Goal: Task Accomplishment & Management: Manage account settings

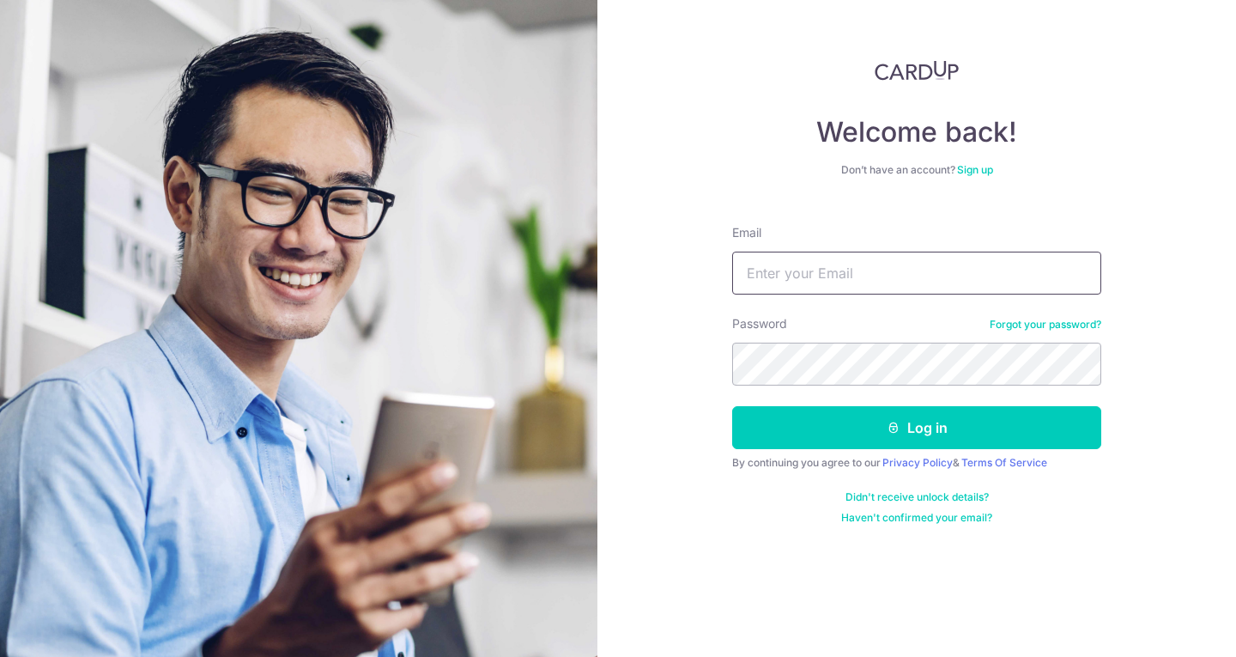
click at [853, 281] on input "Email" at bounding box center [916, 272] width 369 height 43
paste input "[EMAIL_ADDRESS][DOMAIN_NAME]"
type input "[EMAIL_ADDRESS][DOMAIN_NAME]"
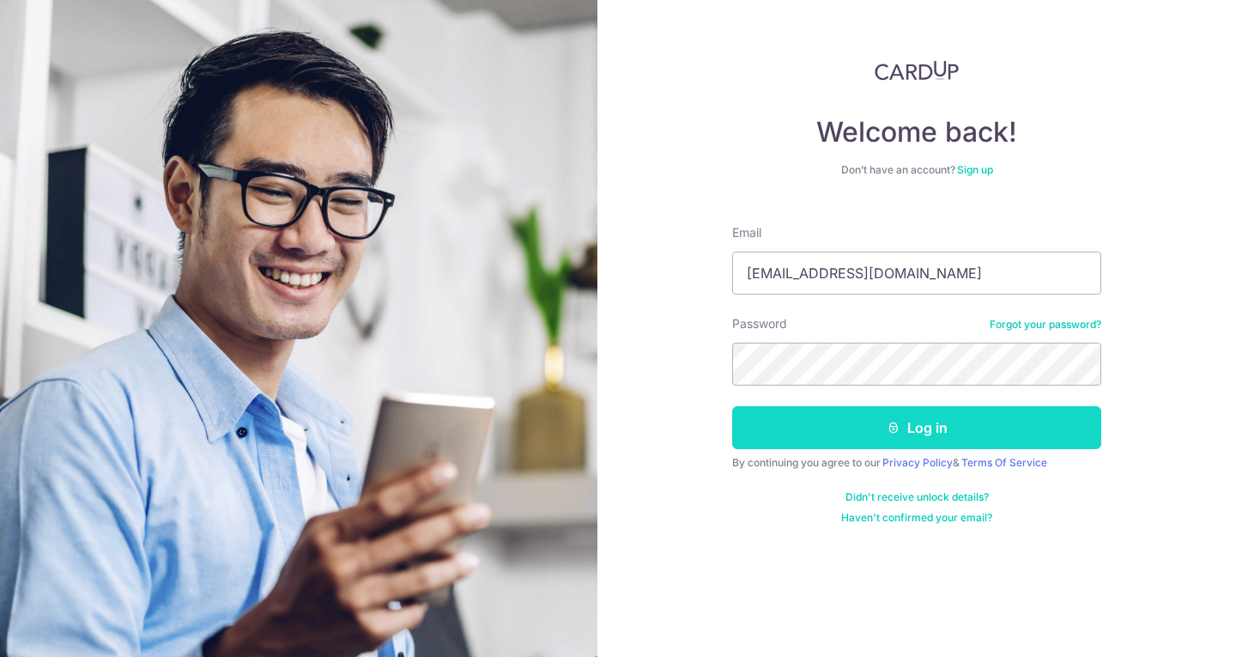
click at [889, 422] on icon "submit" at bounding box center [893, 428] width 14 height 14
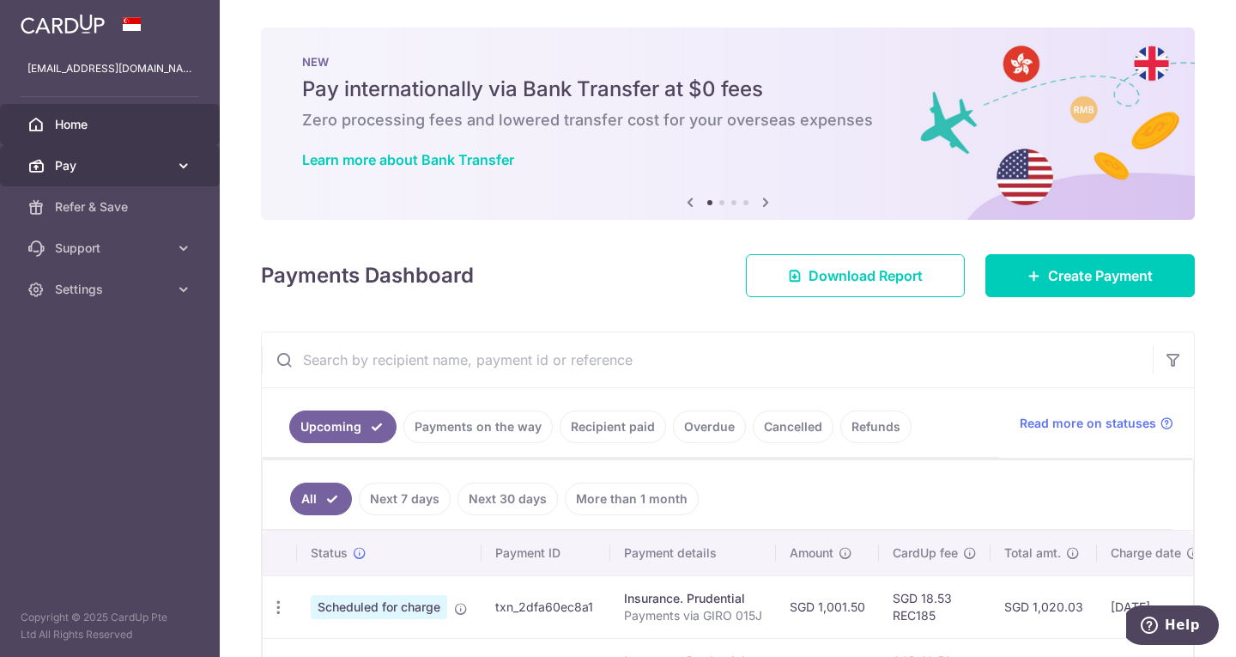
click at [87, 168] on span "Pay" at bounding box center [111, 165] width 113 height 17
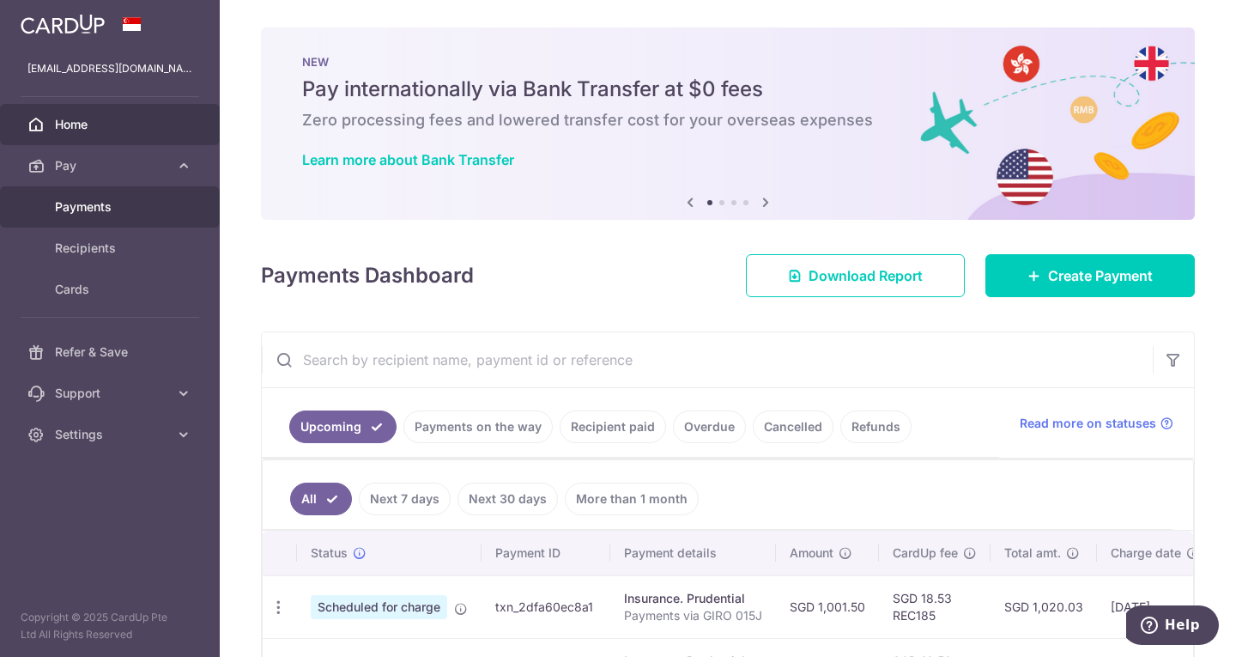
click at [93, 209] on span "Payments" at bounding box center [111, 206] width 113 height 17
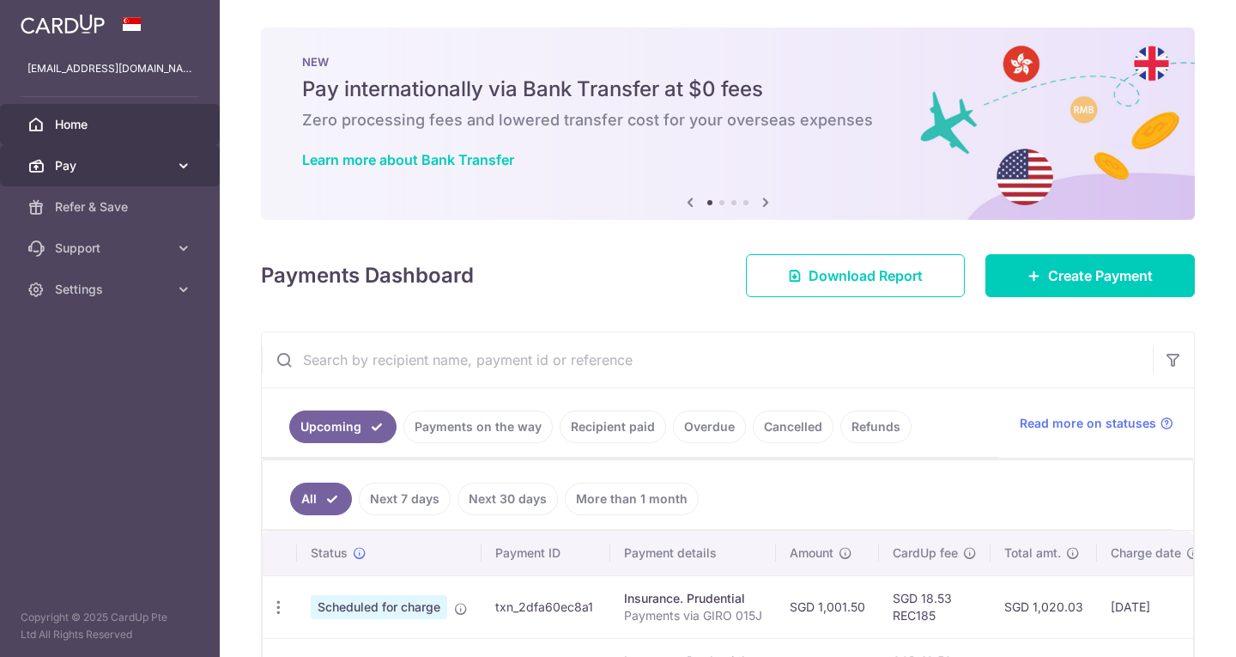
drag, startPoint x: 0, startPoint y: 0, endPoint x: 144, endPoint y: 177, distance: 228.1
click at [142, 177] on link "Pay" at bounding box center [110, 165] width 220 height 41
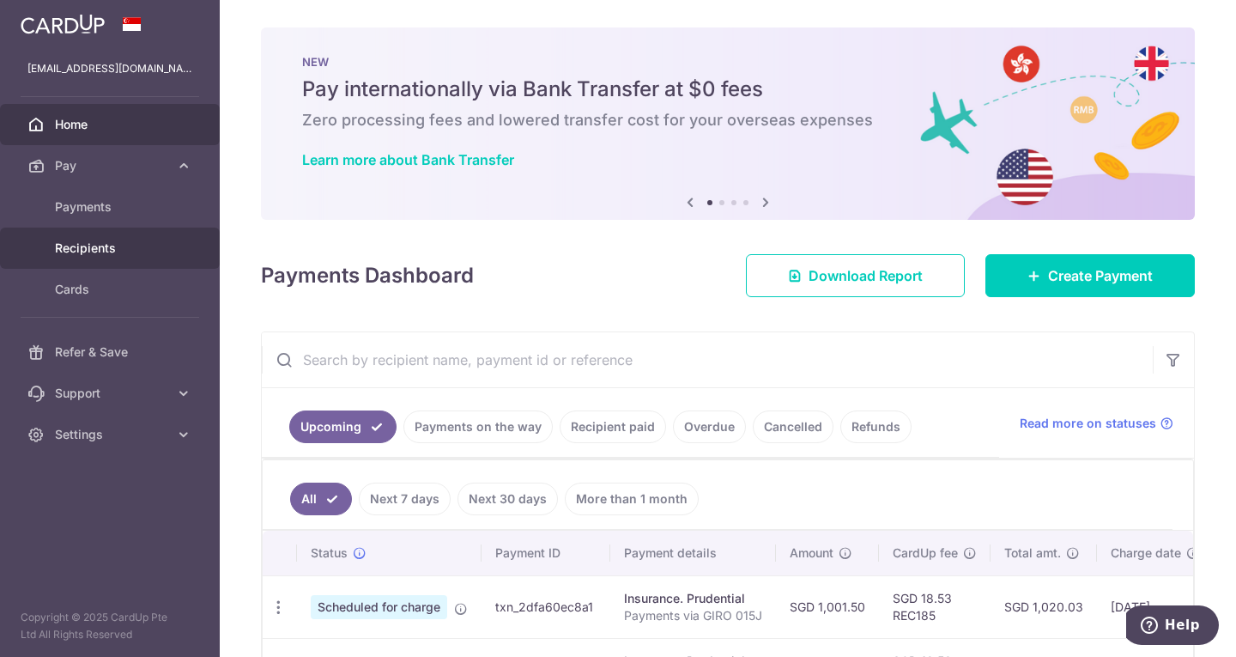
click at [123, 254] on span "Recipients" at bounding box center [111, 247] width 113 height 17
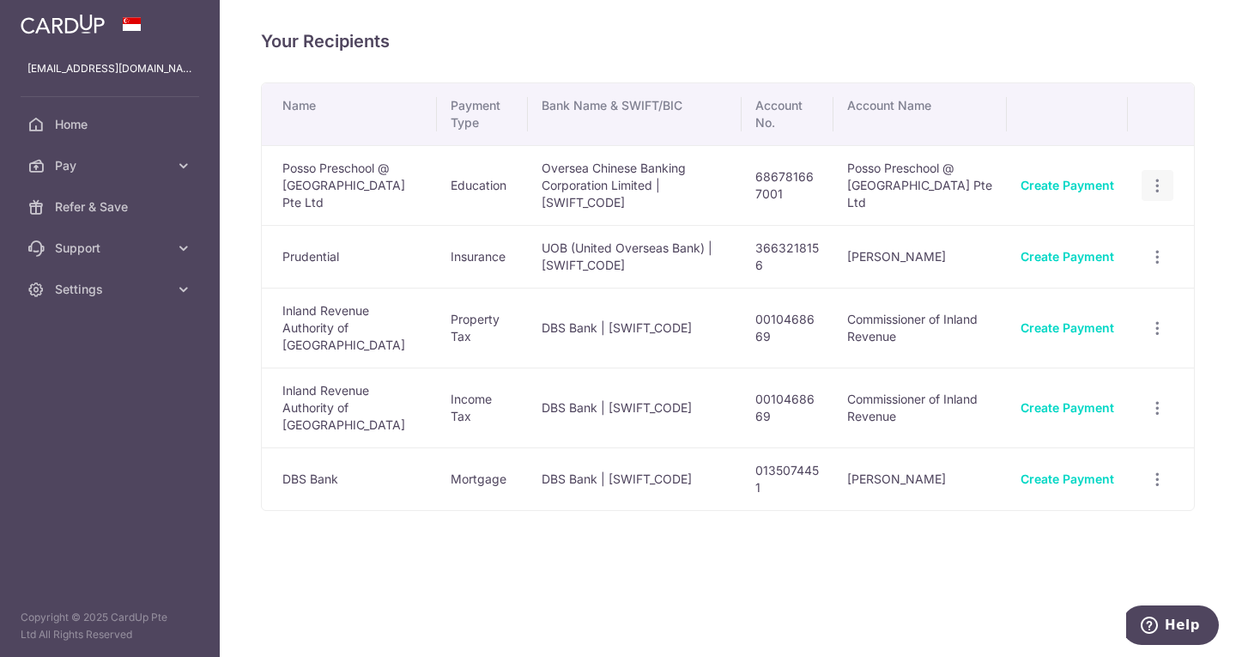
click at [1165, 183] on icon "button" at bounding box center [1157, 186] width 18 height 18
click at [1160, 185] on icon "button" at bounding box center [1157, 186] width 18 height 18
click at [187, 161] on icon at bounding box center [183, 165] width 17 height 17
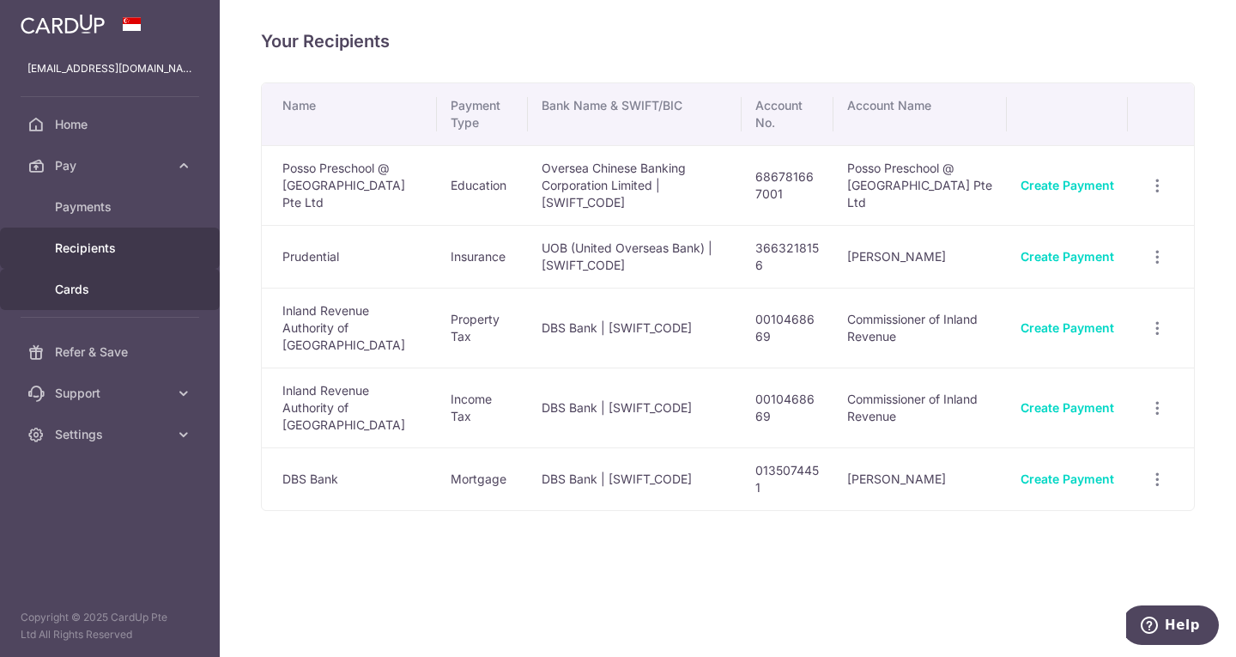
click at [102, 289] on span "Cards" at bounding box center [111, 289] width 113 height 17
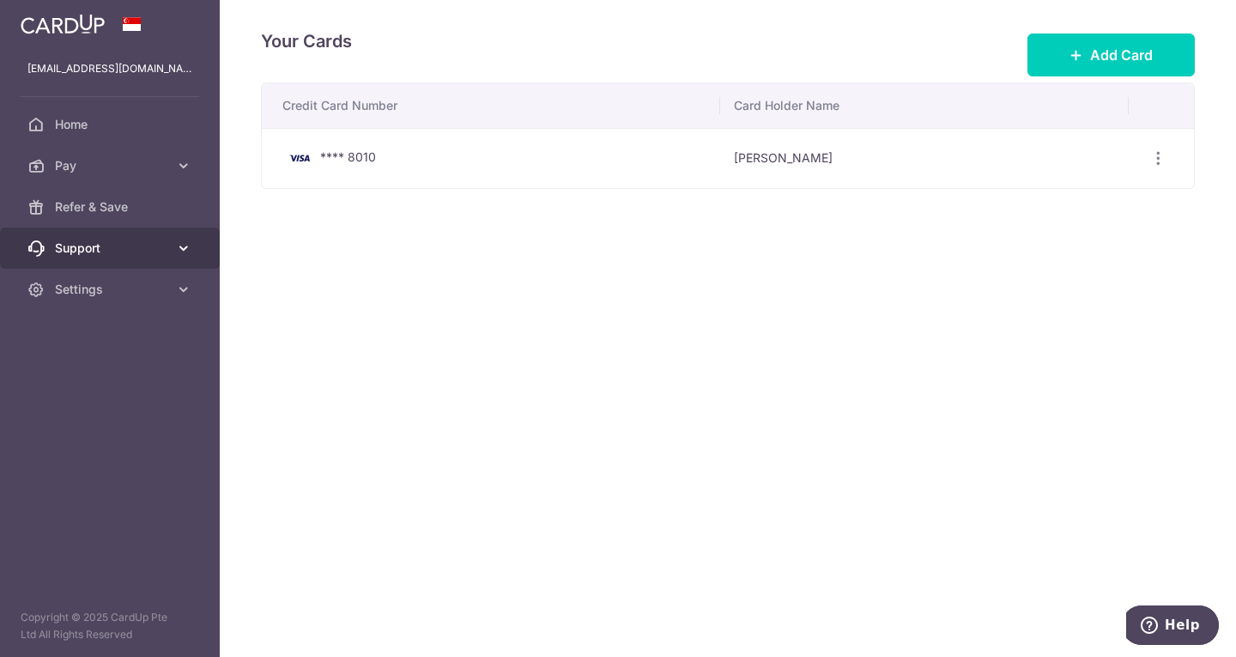
click at [160, 247] on span "Support" at bounding box center [111, 247] width 113 height 17
click at [166, 248] on span "Support" at bounding box center [111, 247] width 113 height 17
click at [155, 310] on aside "mrlee@outlook.sg Home Pay Payments Recipients Cards Refer & Save Support FAQ Co…" at bounding box center [110, 328] width 220 height 657
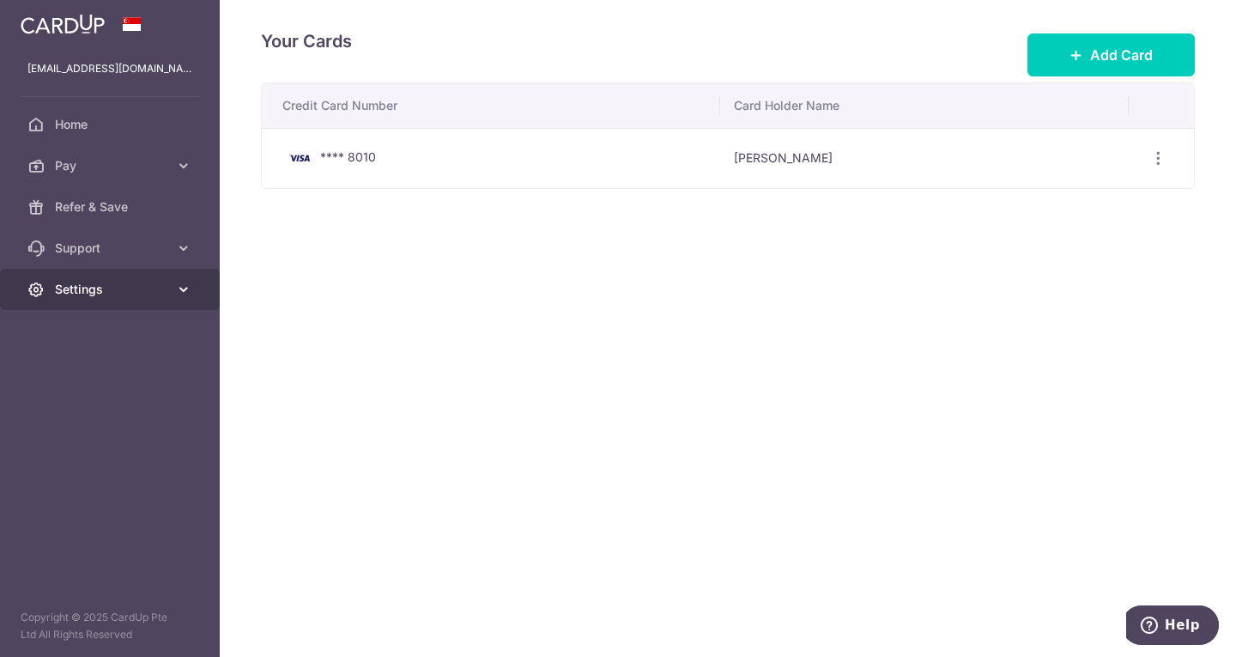
click at [158, 304] on link "Settings" at bounding box center [110, 289] width 220 height 41
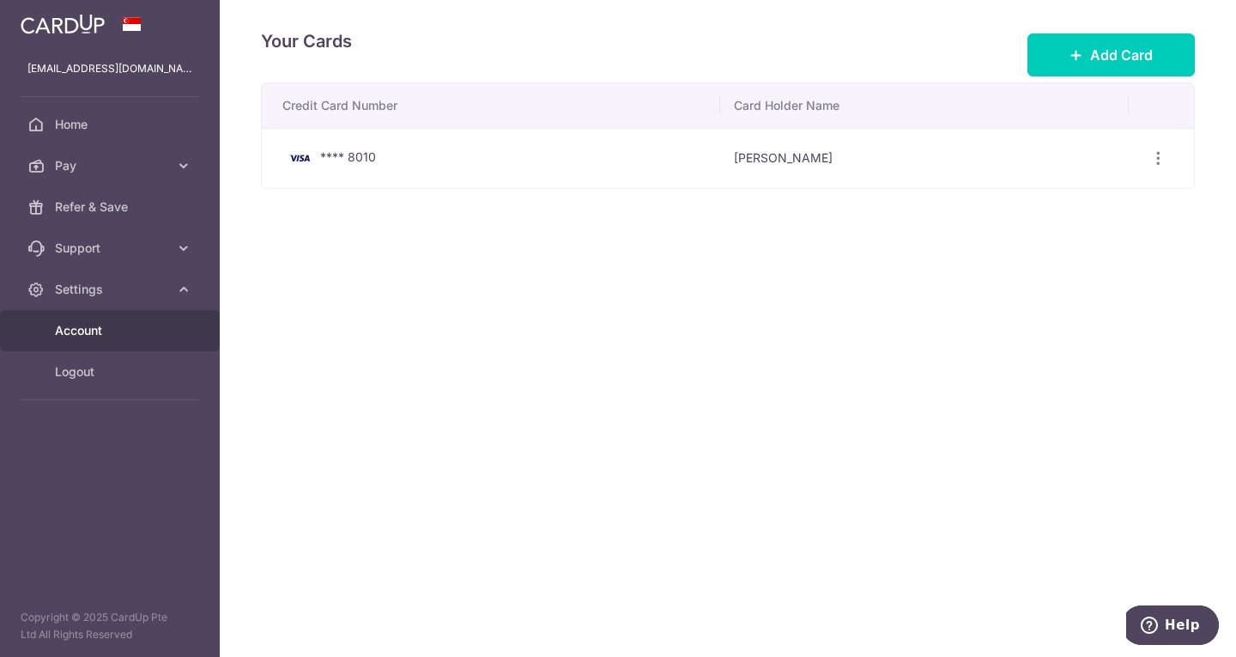
click at [109, 332] on span "Account" at bounding box center [111, 330] width 113 height 17
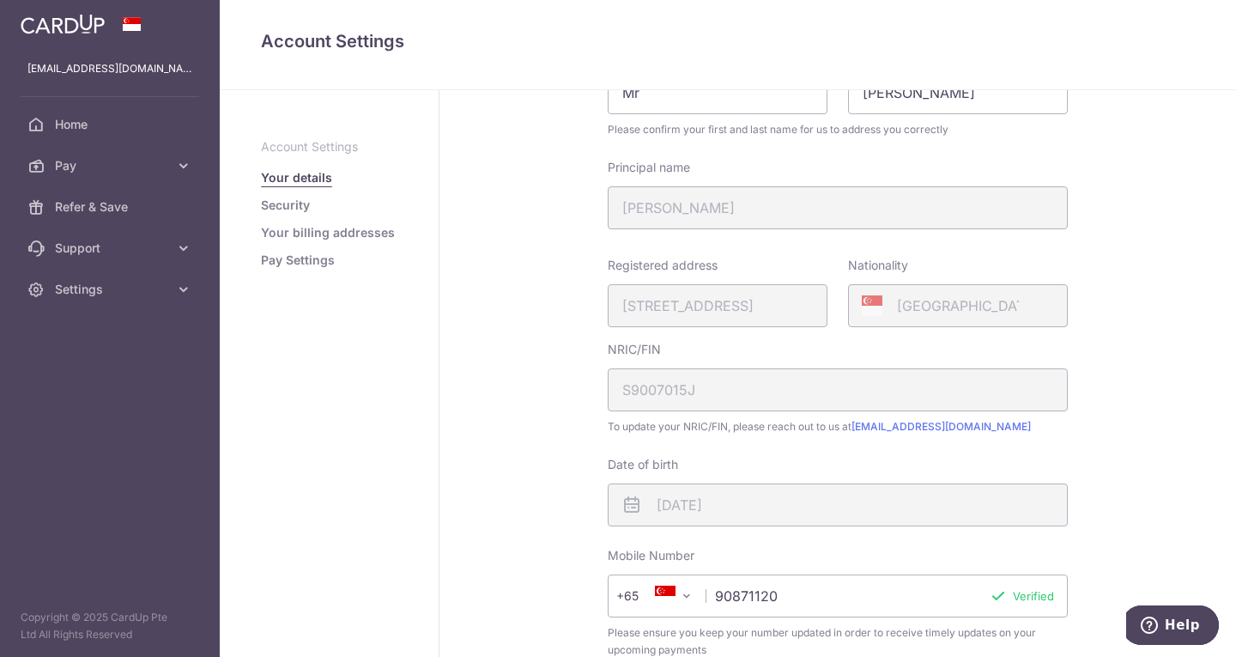
scroll to position [429, 0]
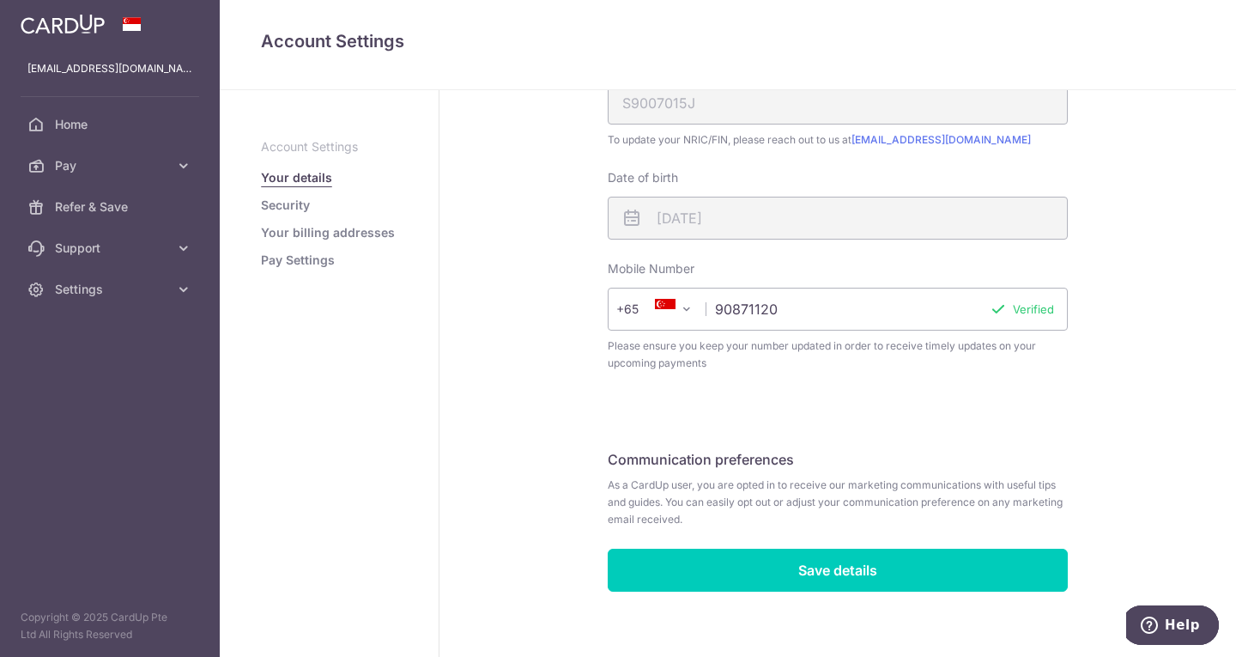
click at [302, 206] on link "Security" at bounding box center [285, 205] width 49 height 17
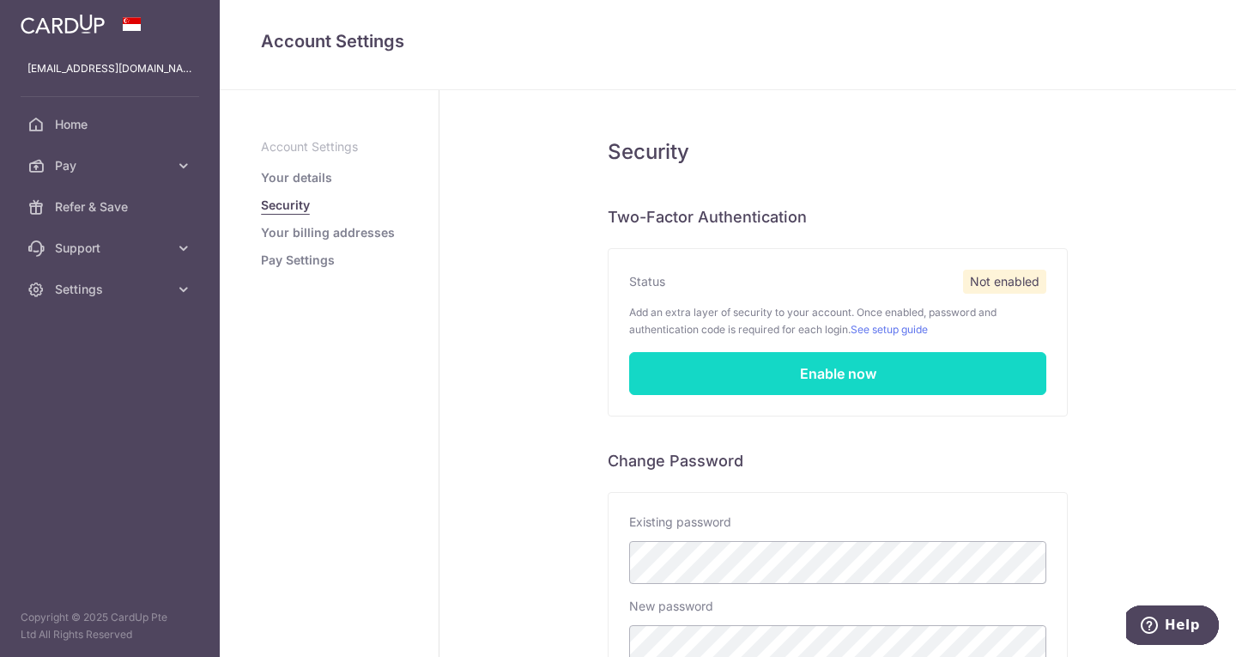
scroll to position [312, 0]
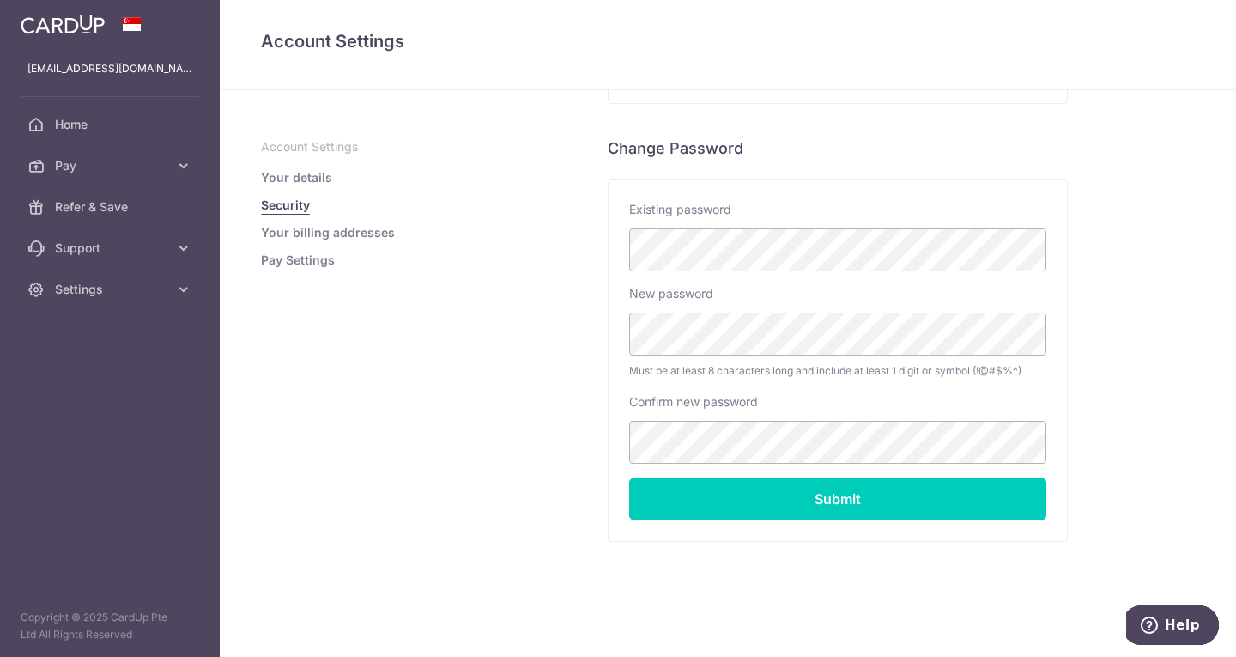
click at [365, 235] on link "Your billing addresses" at bounding box center [328, 232] width 134 height 17
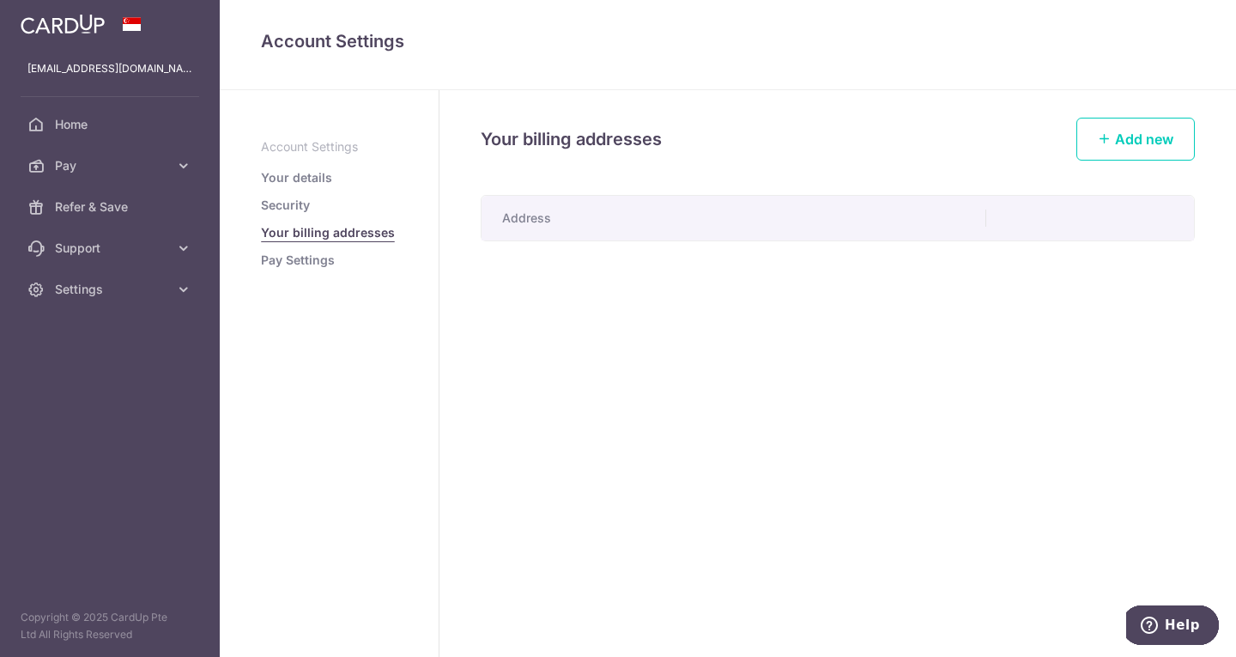
click at [306, 263] on link "Pay Settings" at bounding box center [298, 259] width 74 height 17
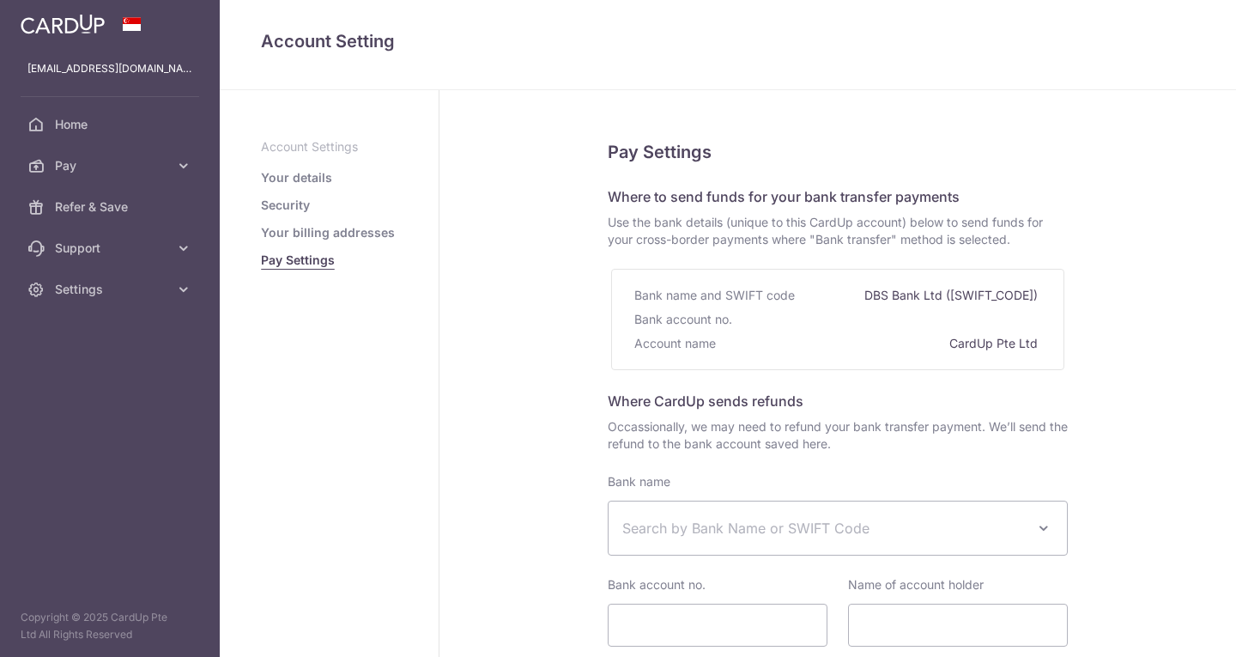
select select
click at [305, 172] on link "Your details" at bounding box center [296, 177] width 71 height 17
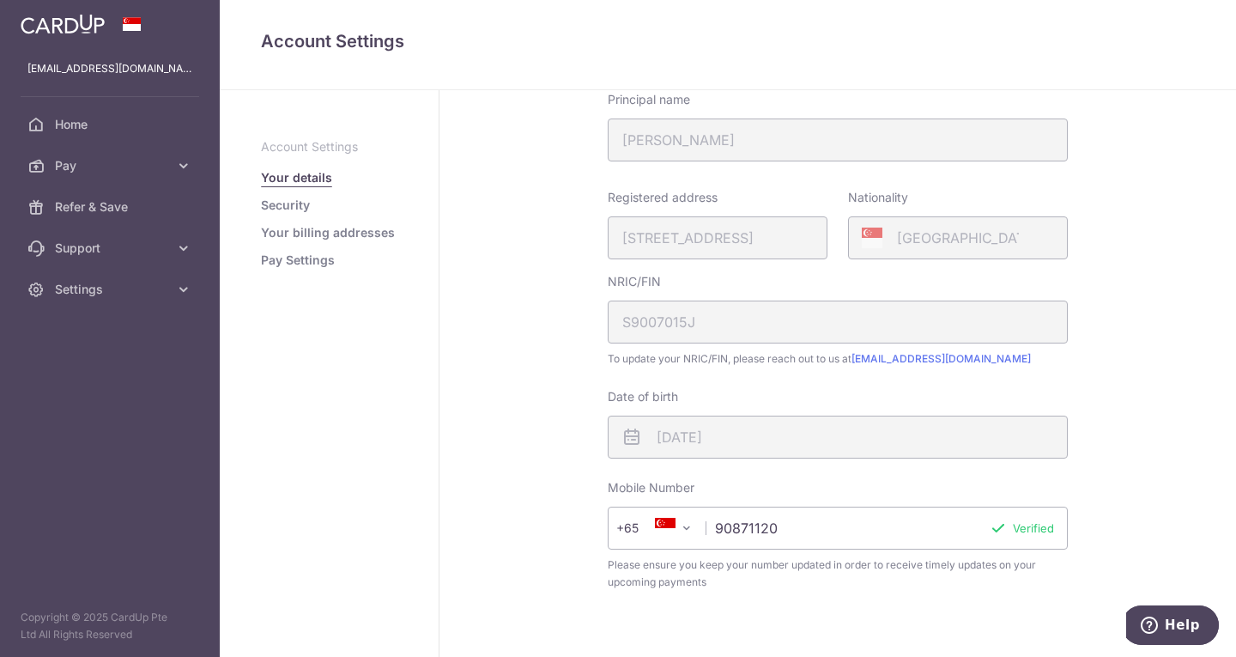
scroll to position [158, 0]
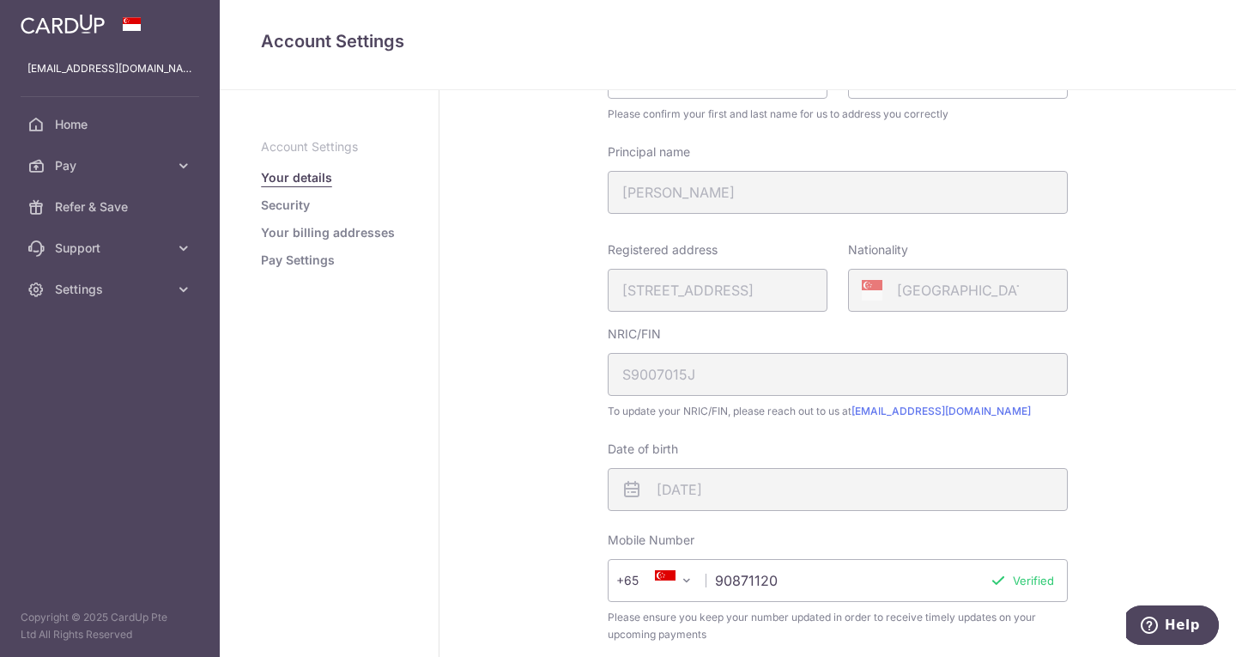
click at [785, 288] on div "Registered address 601A, TAMPINES AVENUE 9, 09, 808, SINGAPORE, 521601" at bounding box center [718, 276] width 220 height 70
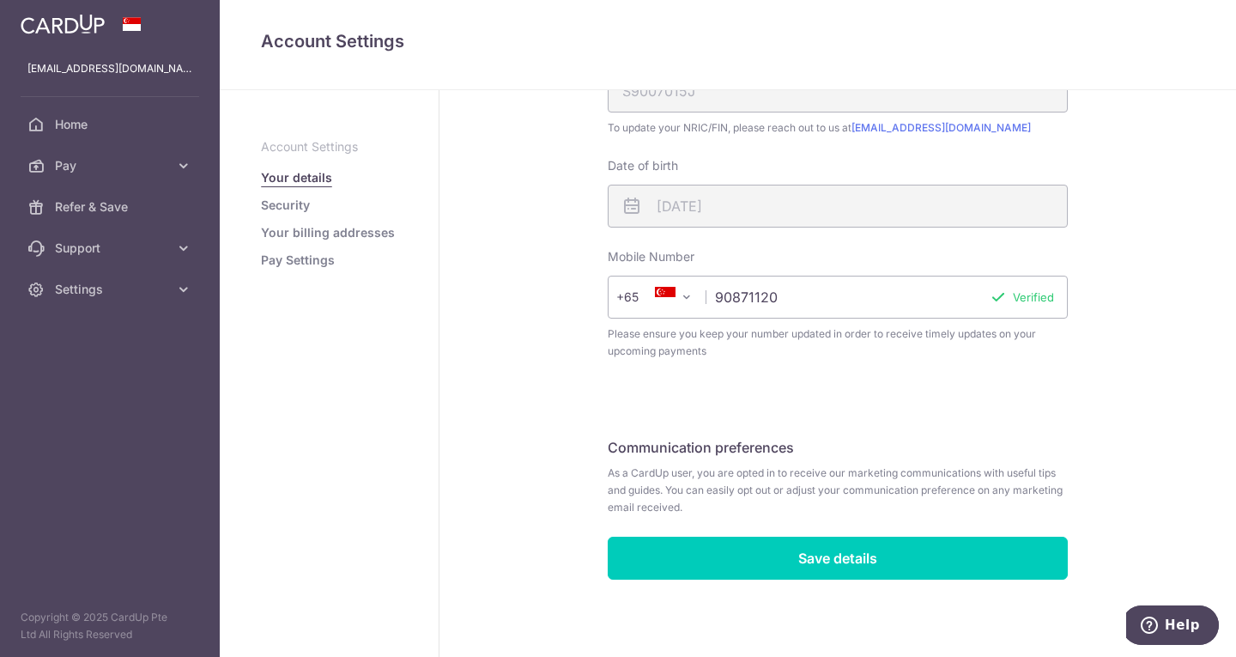
scroll to position [445, 0]
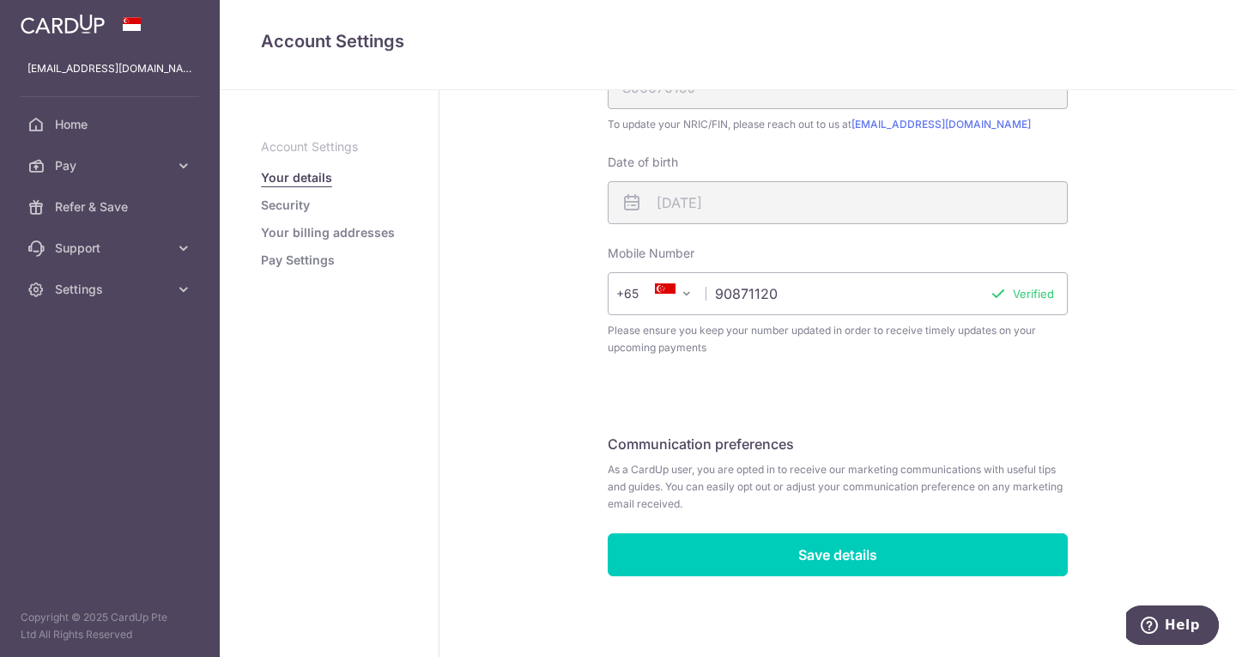
click at [341, 183] on li "Your details" at bounding box center [329, 177] width 136 height 17
click at [94, 119] on span "Home" at bounding box center [111, 124] width 113 height 17
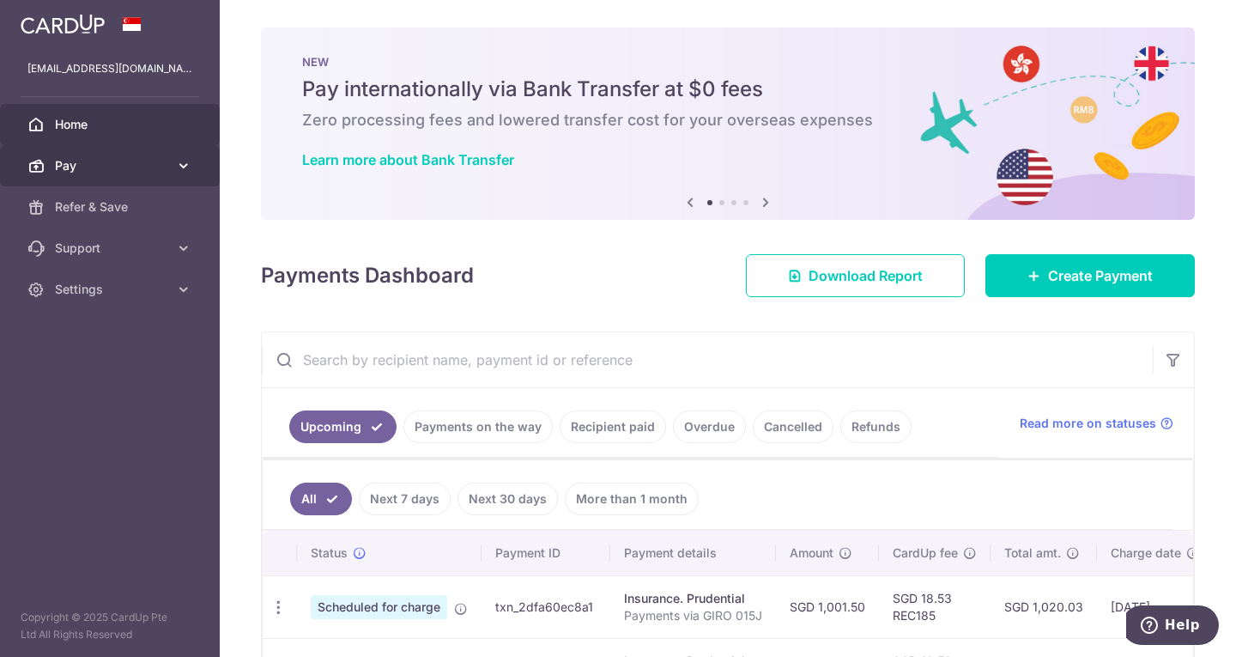
click at [164, 173] on span "Pay" at bounding box center [111, 165] width 113 height 17
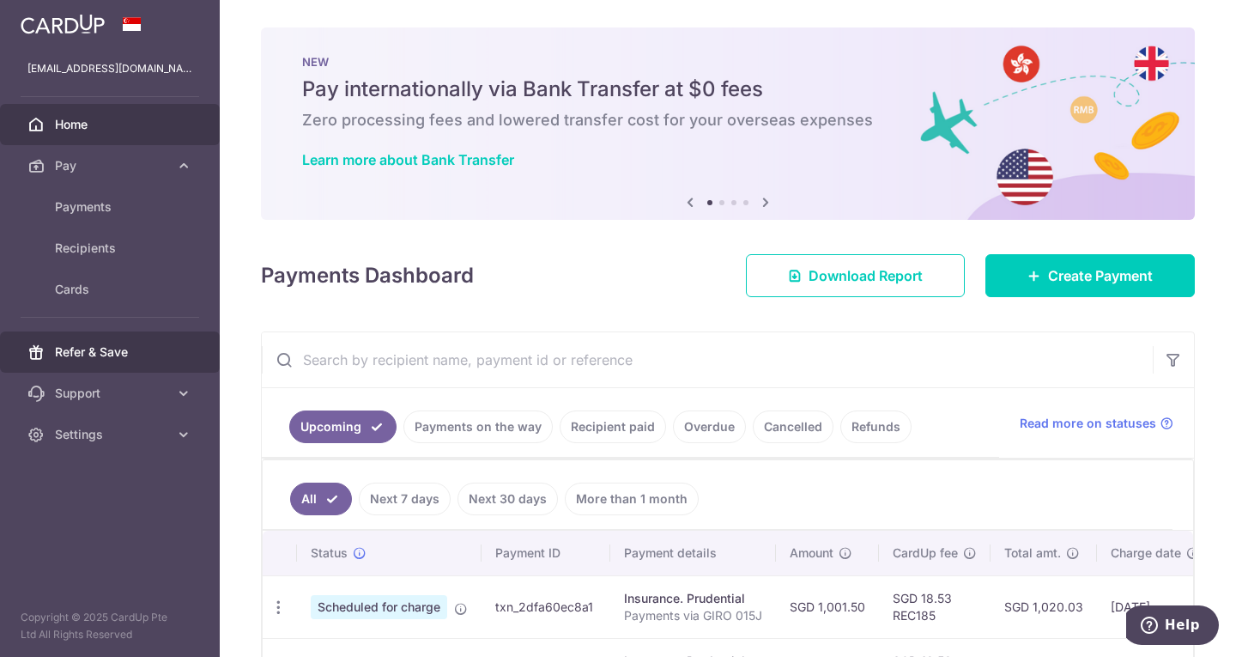
click at [115, 357] on span "Refer & Save" at bounding box center [111, 351] width 113 height 17
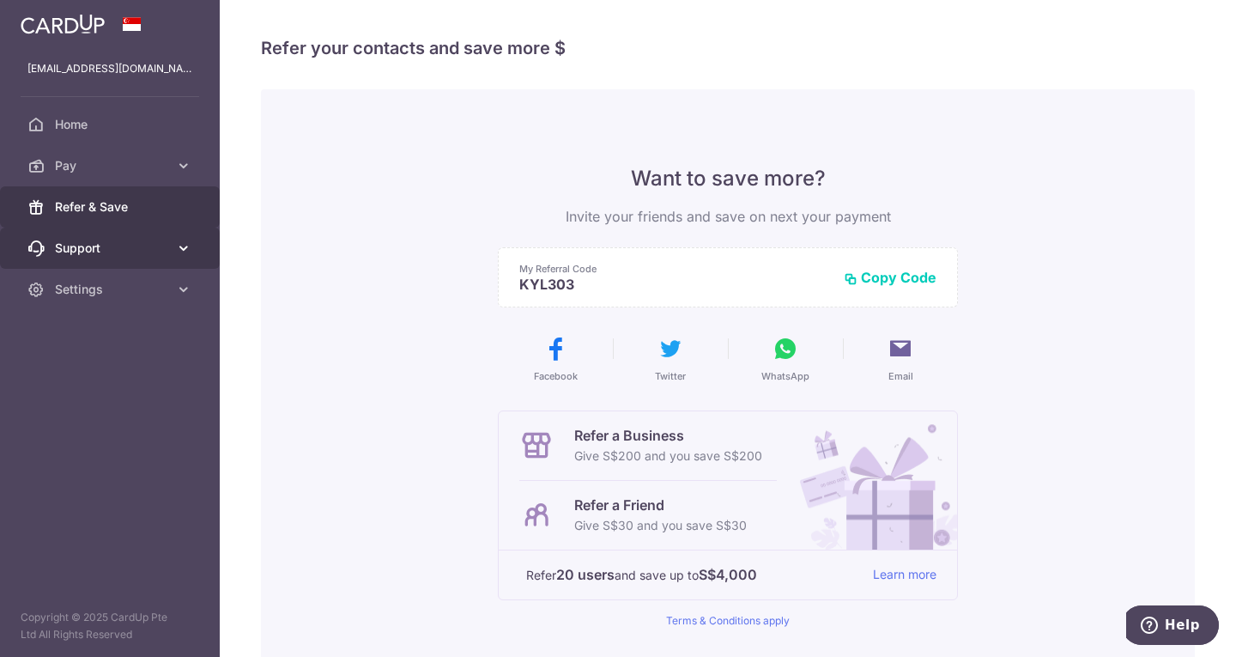
click at [112, 246] on span "Support" at bounding box center [111, 247] width 113 height 17
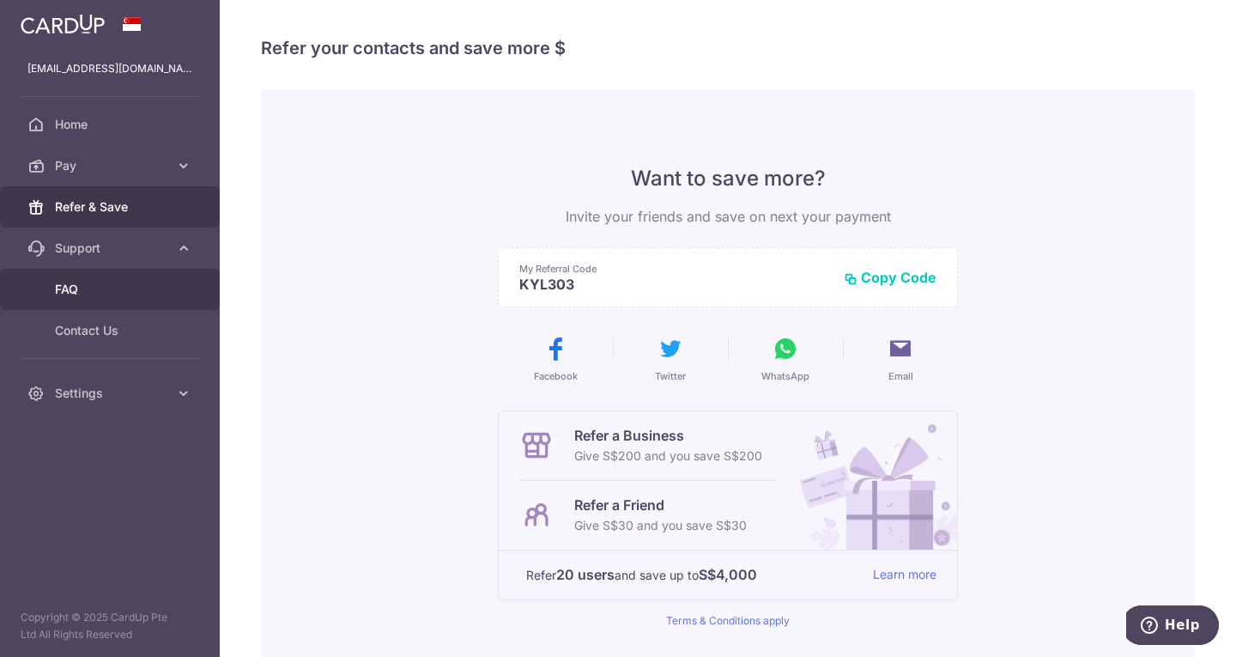
click at [105, 295] on span "FAQ" at bounding box center [111, 289] width 113 height 17
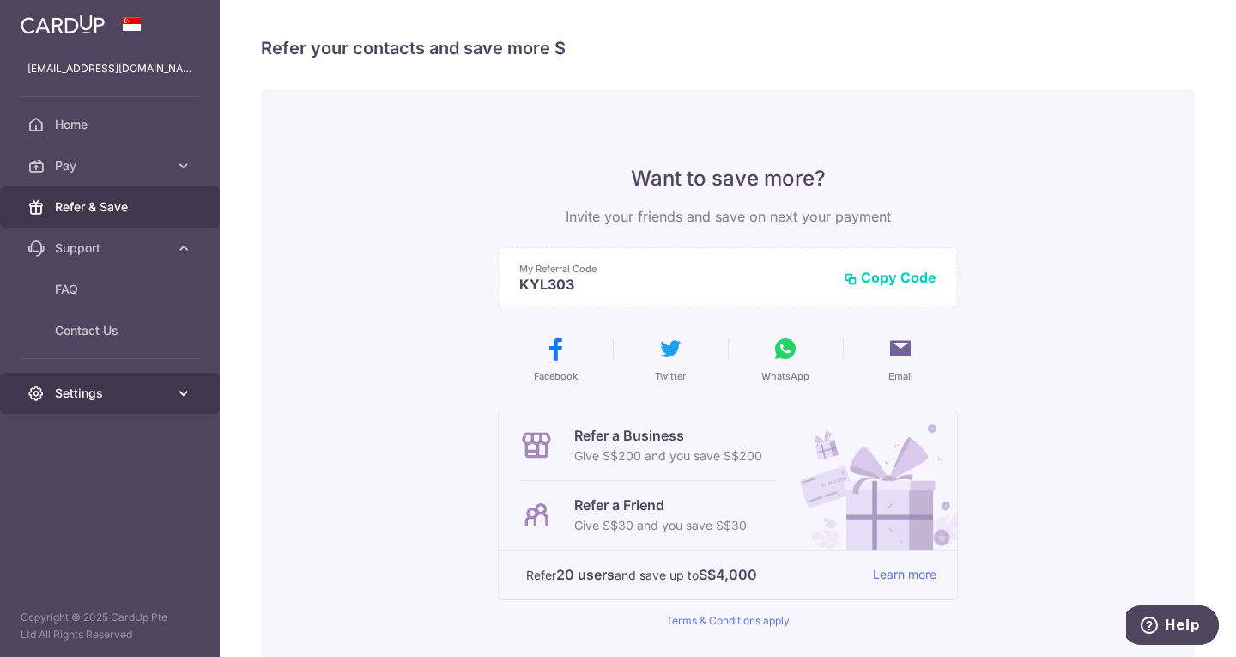
click at [95, 387] on span "Settings" at bounding box center [111, 392] width 113 height 17
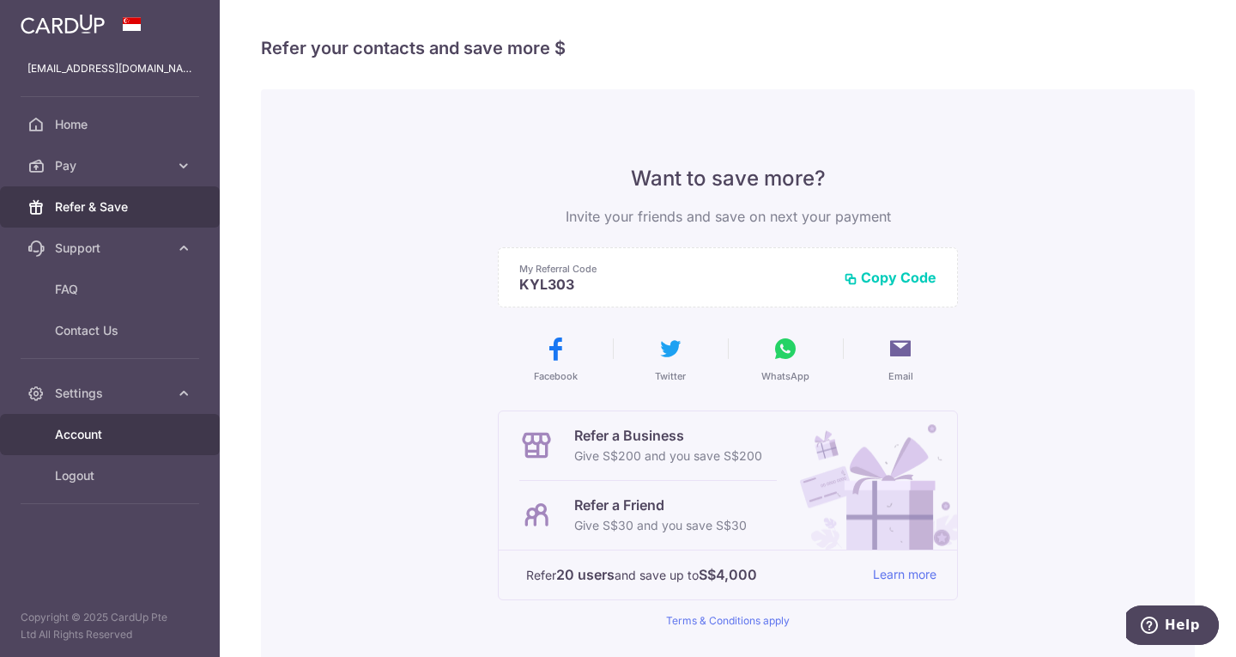
click at [84, 434] on span "Account" at bounding box center [111, 434] width 113 height 17
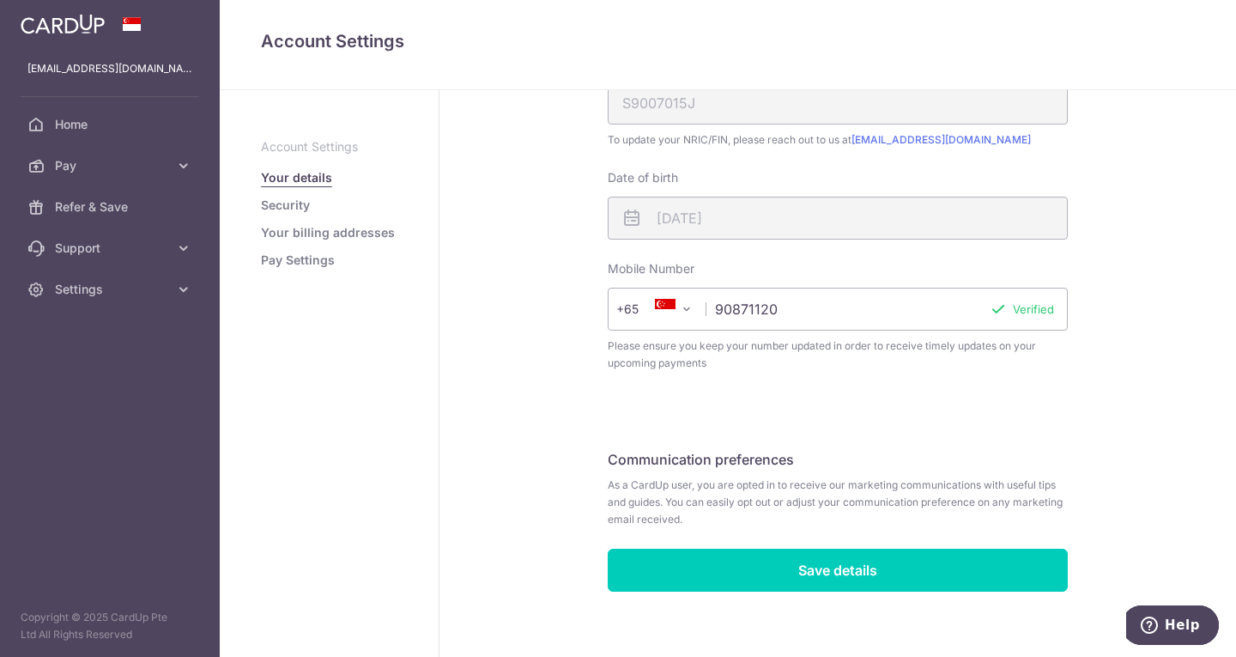
scroll to position [445, 0]
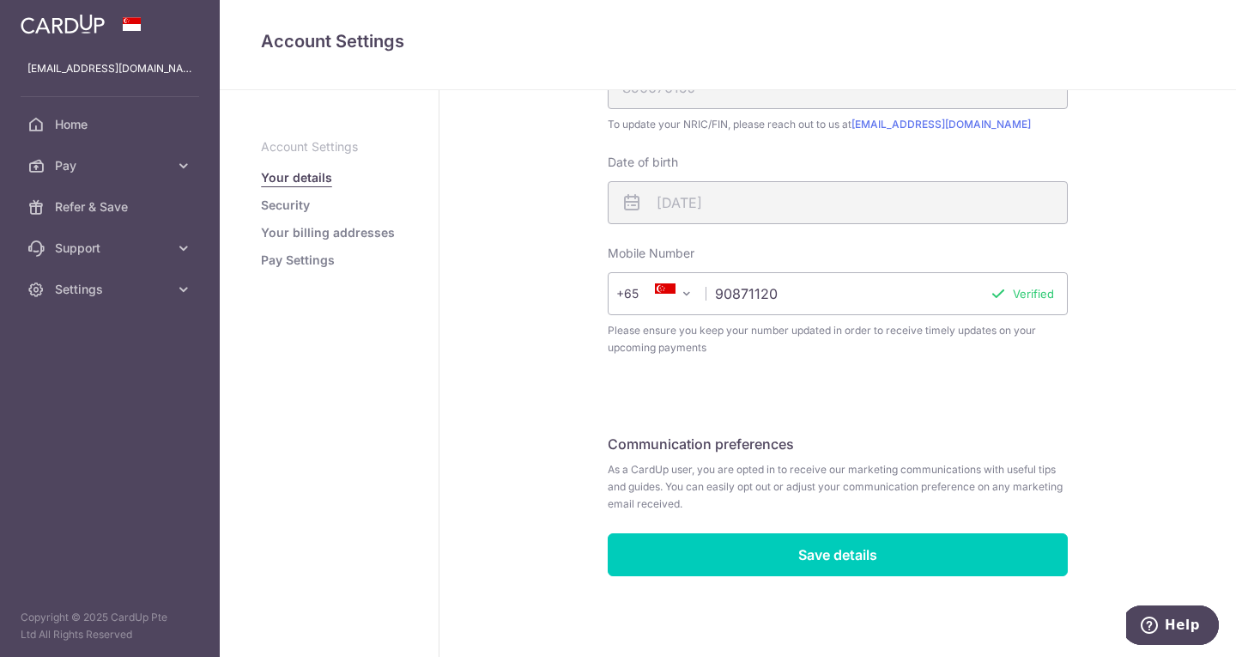
click at [315, 216] on ul "Account Settings Your details Security Your billing addresses Pay Settings" at bounding box center [329, 203] width 136 height 130
click at [297, 208] on link "Security" at bounding box center [285, 205] width 49 height 17
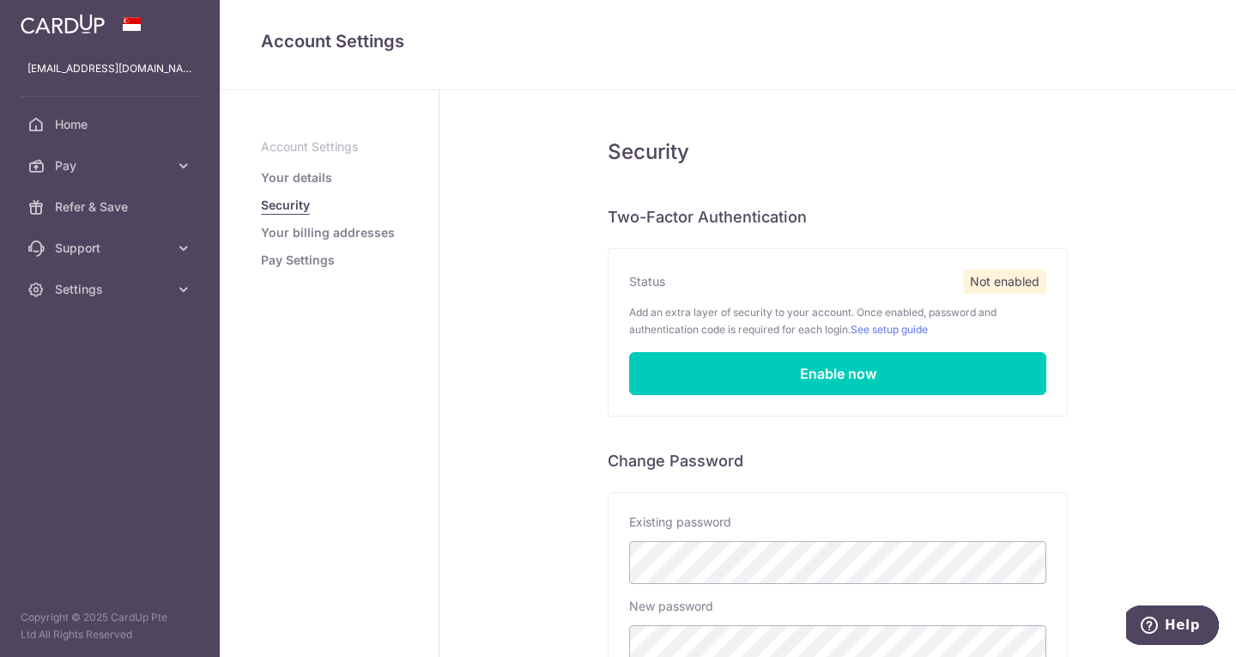
click at [300, 235] on link "Your billing addresses" at bounding box center [328, 232] width 134 height 17
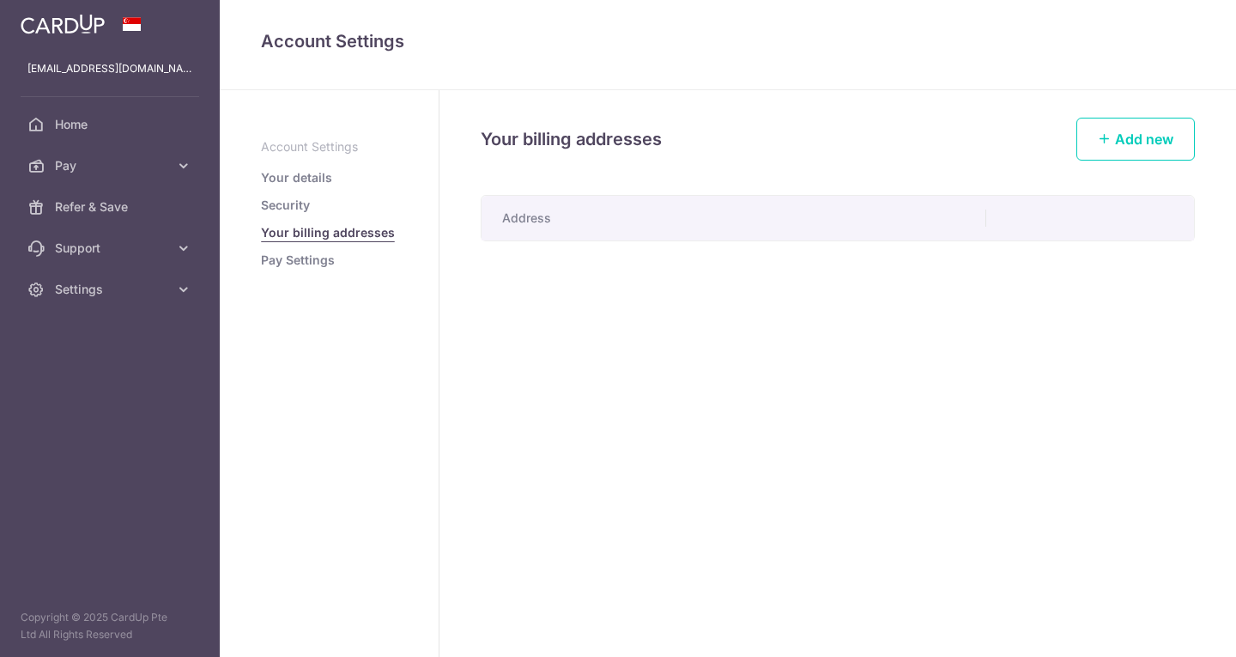
click at [299, 266] on link "Pay Settings" at bounding box center [298, 259] width 74 height 17
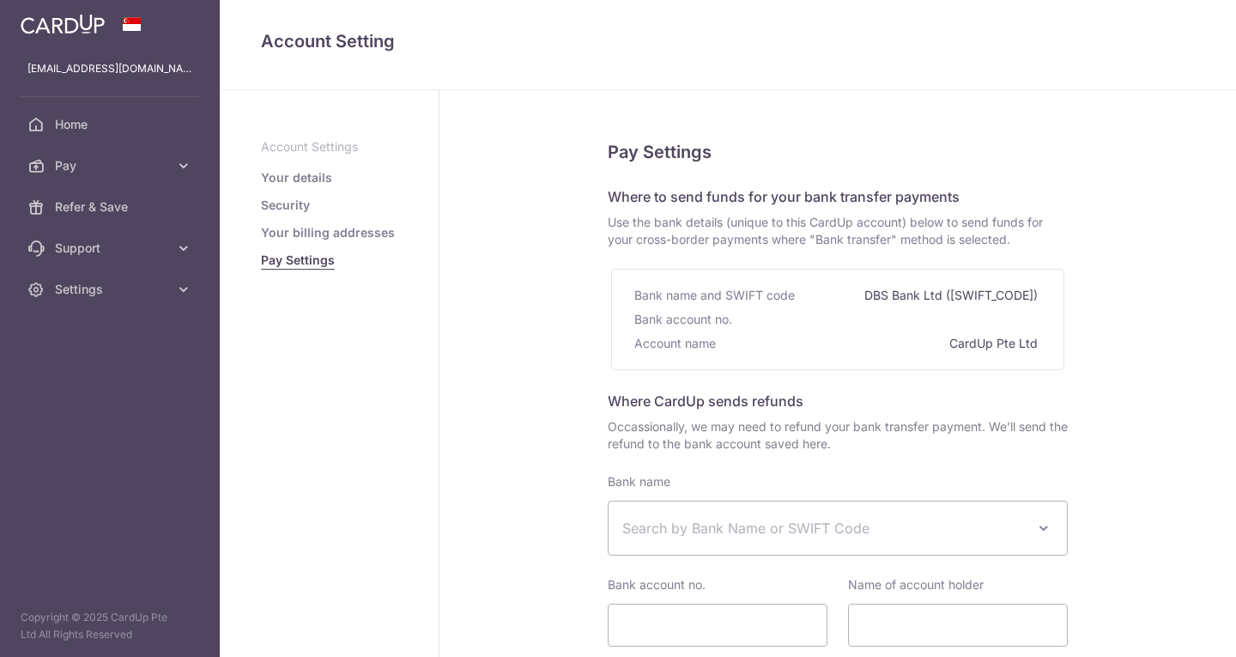
select select
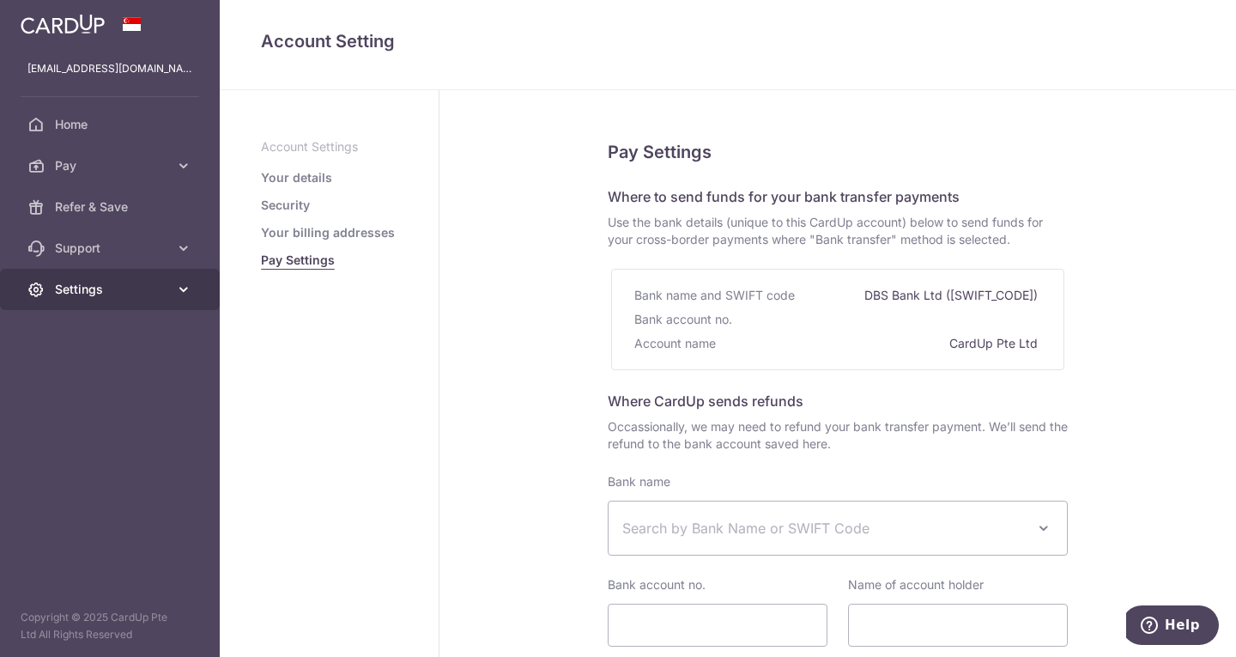
click at [105, 282] on span "Settings" at bounding box center [111, 289] width 113 height 17
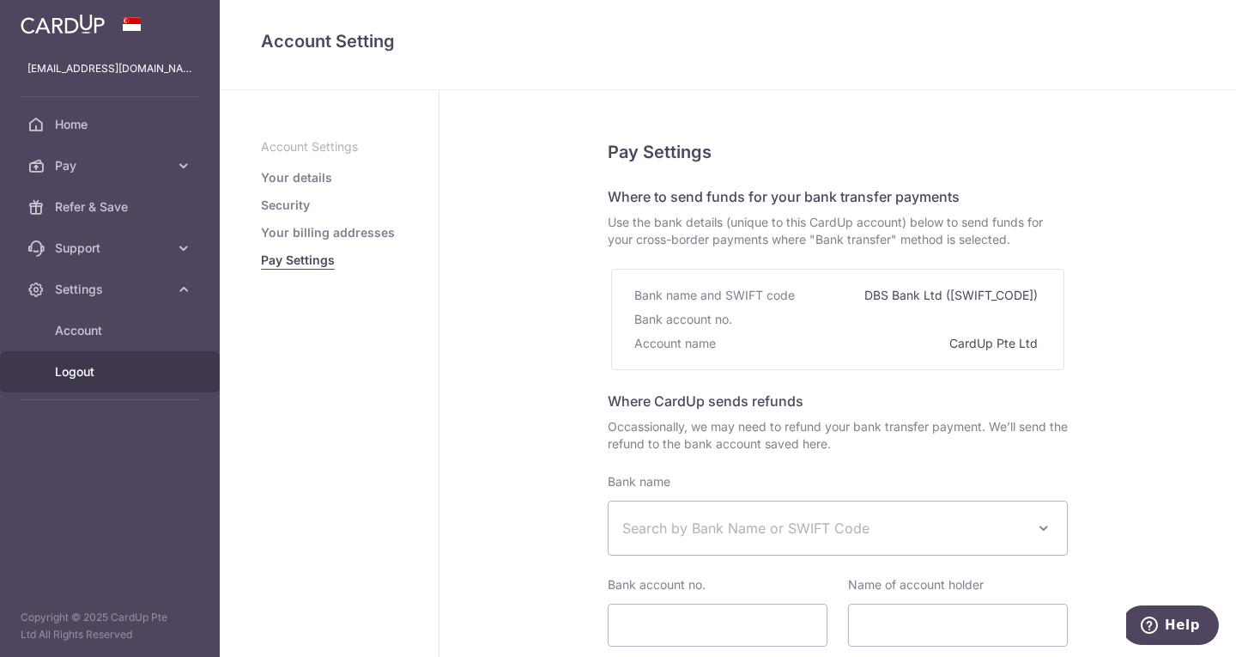
click at [88, 368] on span "Logout" at bounding box center [111, 371] width 113 height 17
